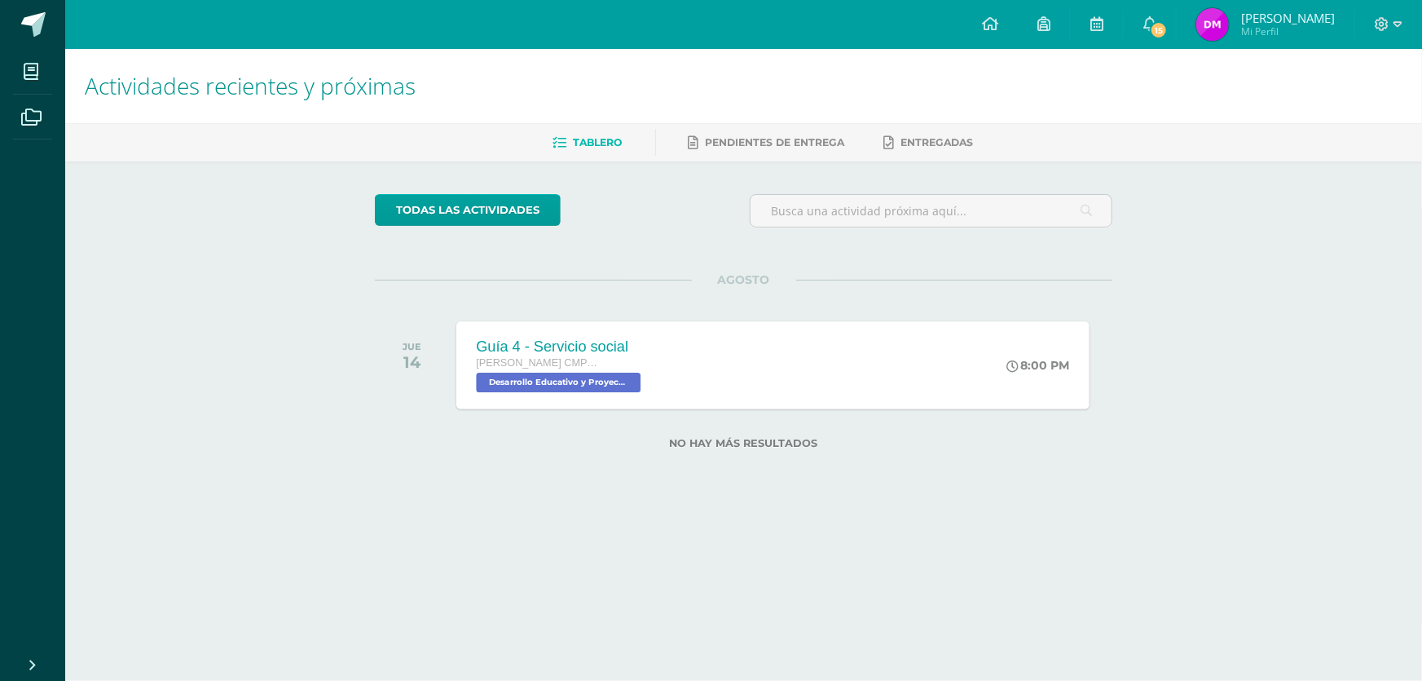
click at [670, 377] on div "Guía 4 - Servicio social Quinto Bachillerato CMP Bachillerato en CCLL con Orien…" at bounding box center [773, 364] width 633 height 87
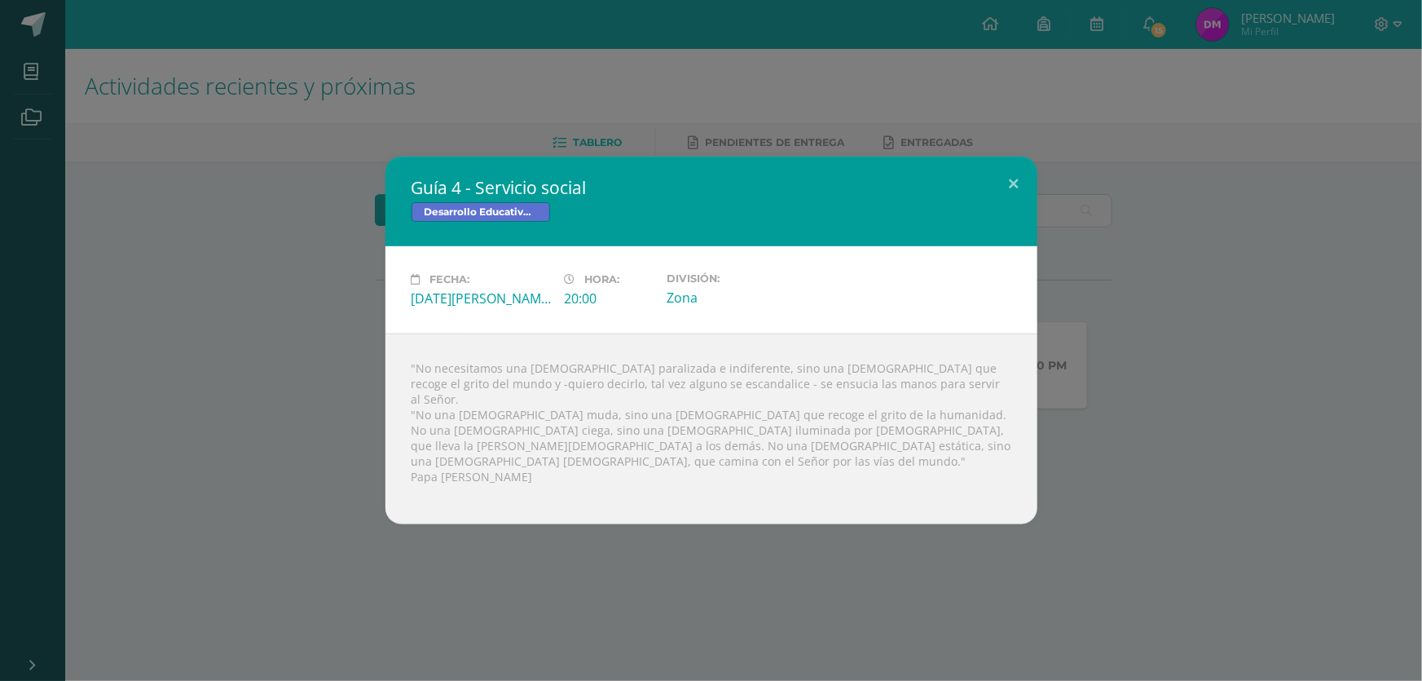
click at [1081, 345] on div "Guía 4 - Servicio social Desarrollo Educativo y Proyecto de Vida Fecha: Jueves …" at bounding box center [711, 340] width 1409 height 368
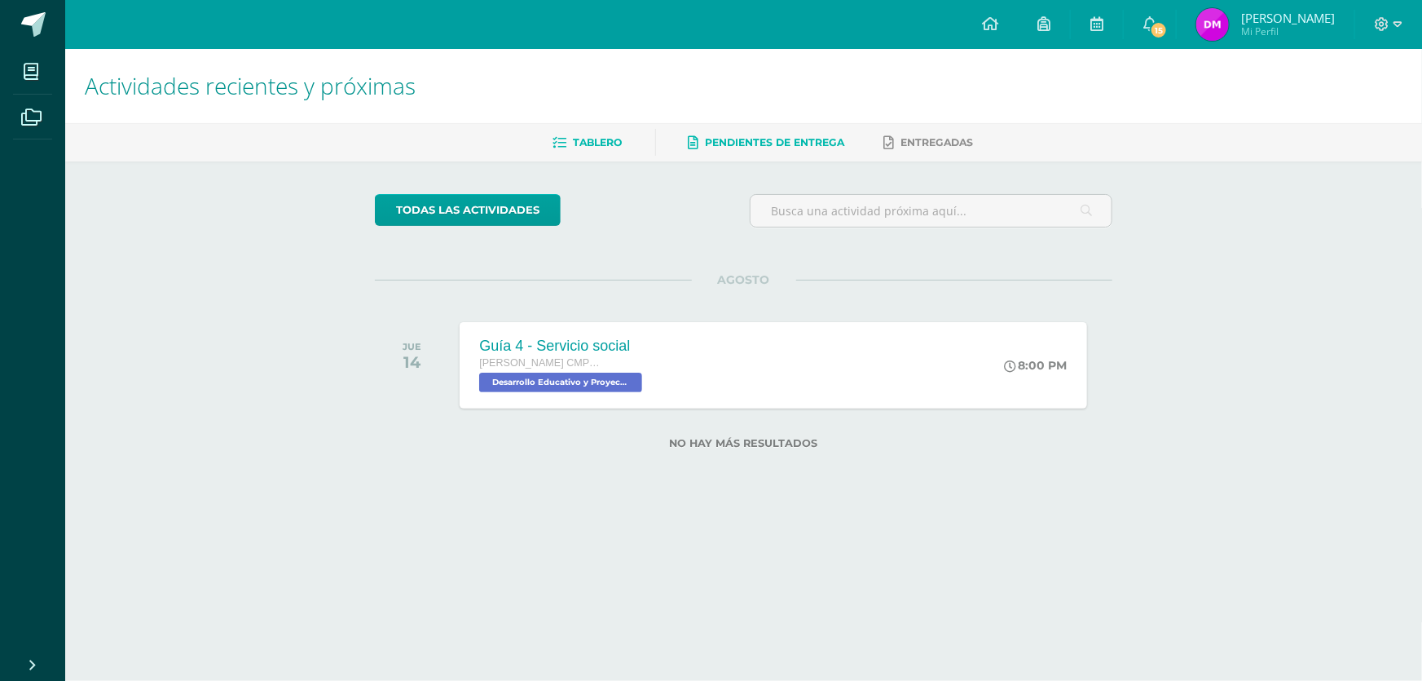
click at [798, 142] on span "Pendientes de entrega" at bounding box center [775, 142] width 139 height 12
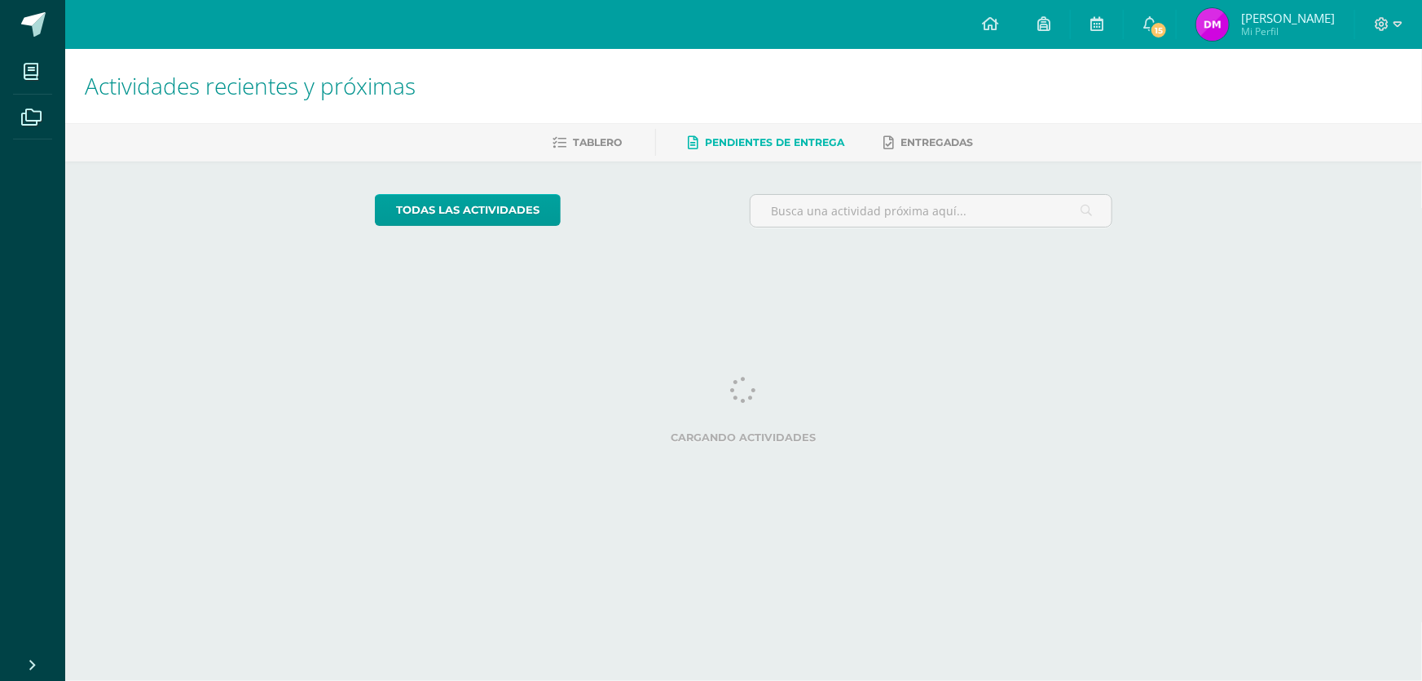
click at [615, 148] on link "Tablero" at bounding box center [587, 143] width 69 height 26
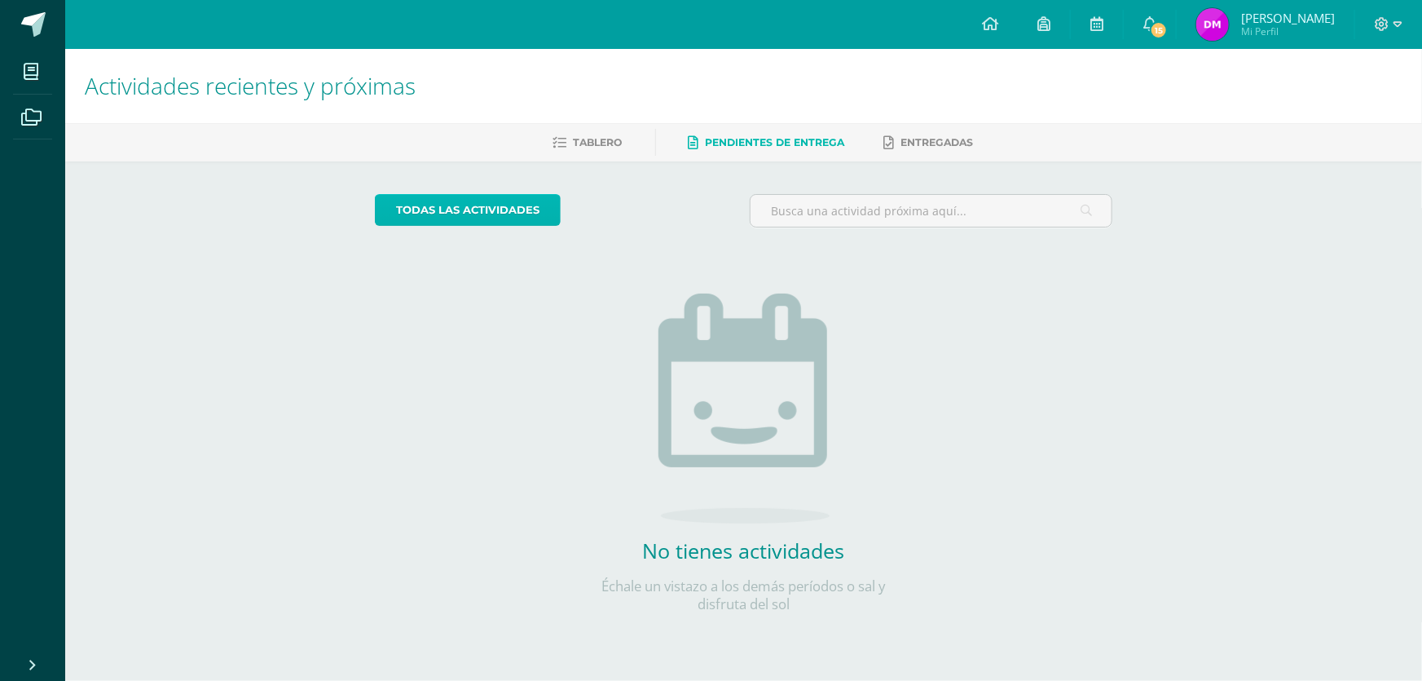
click at [526, 207] on link "todas las Actividades" at bounding box center [468, 210] width 186 height 32
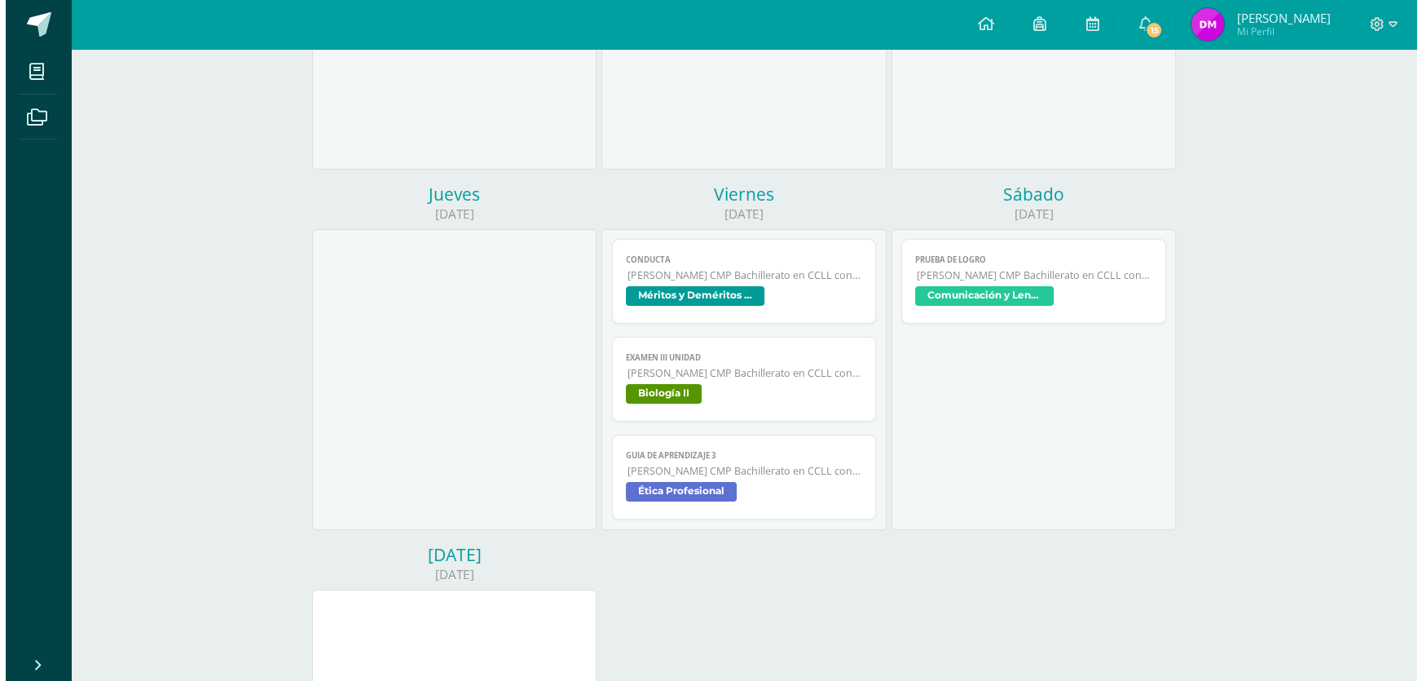
scroll to position [518, 0]
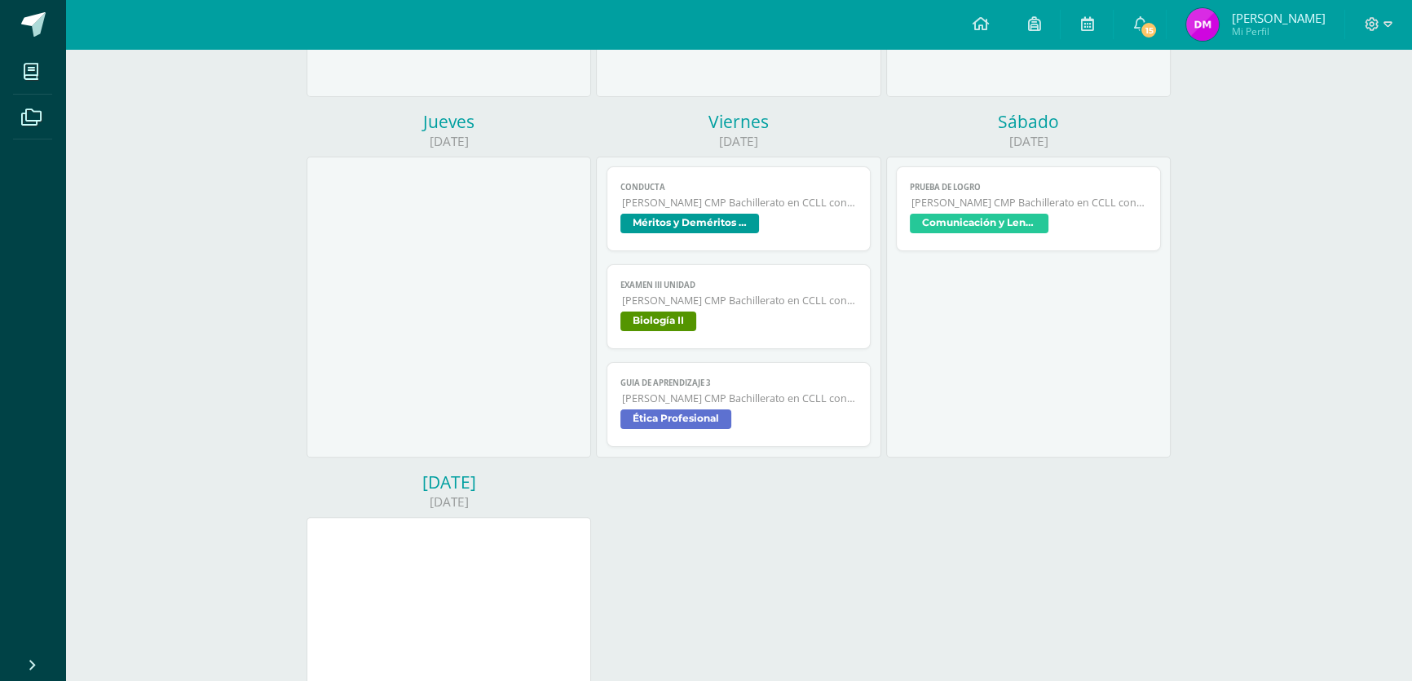
click at [788, 420] on span "Ética Profesional" at bounding box center [738, 421] width 237 height 24
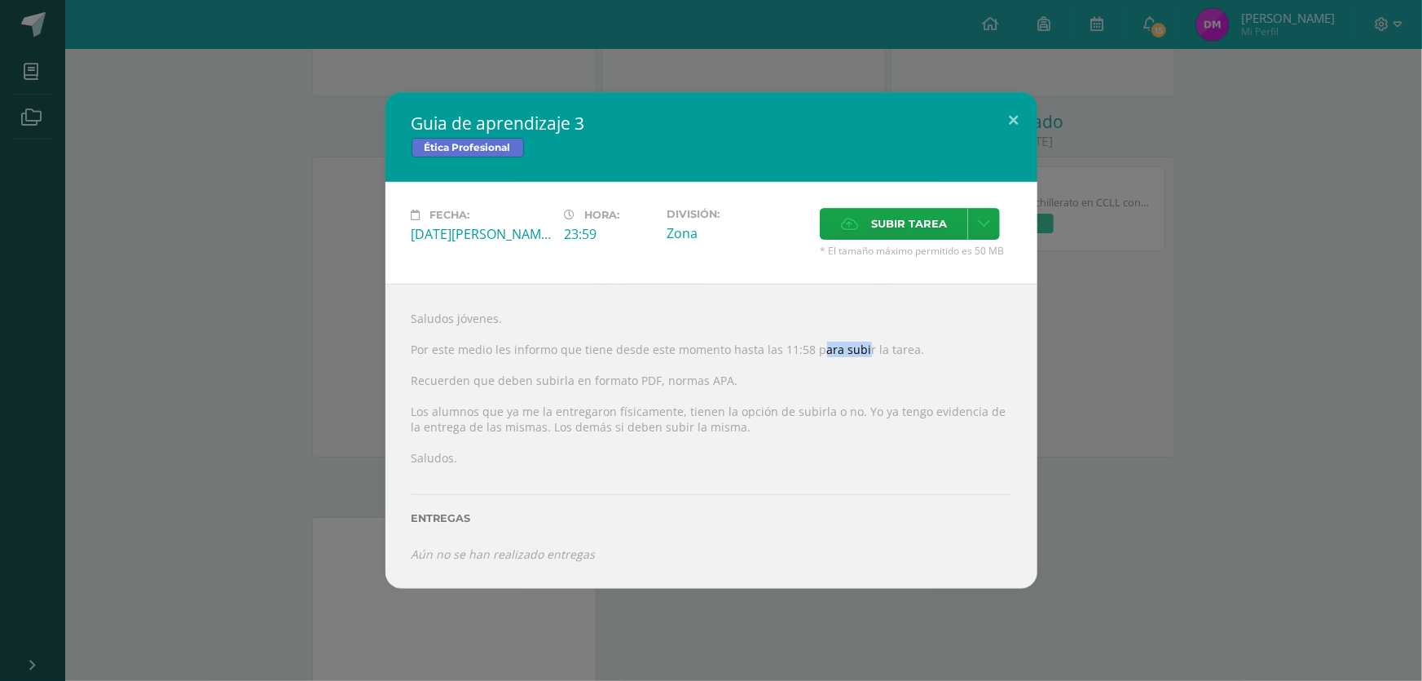
drag, startPoint x: 818, startPoint y: 346, endPoint x: 860, endPoint y: 345, distance: 41.6
click at [860, 345] on div "Saludos jóvenes. Por este medio les informo que tiene desde este momento hasta …" at bounding box center [712, 436] width 652 height 304
